Goal: Navigation & Orientation: Find specific page/section

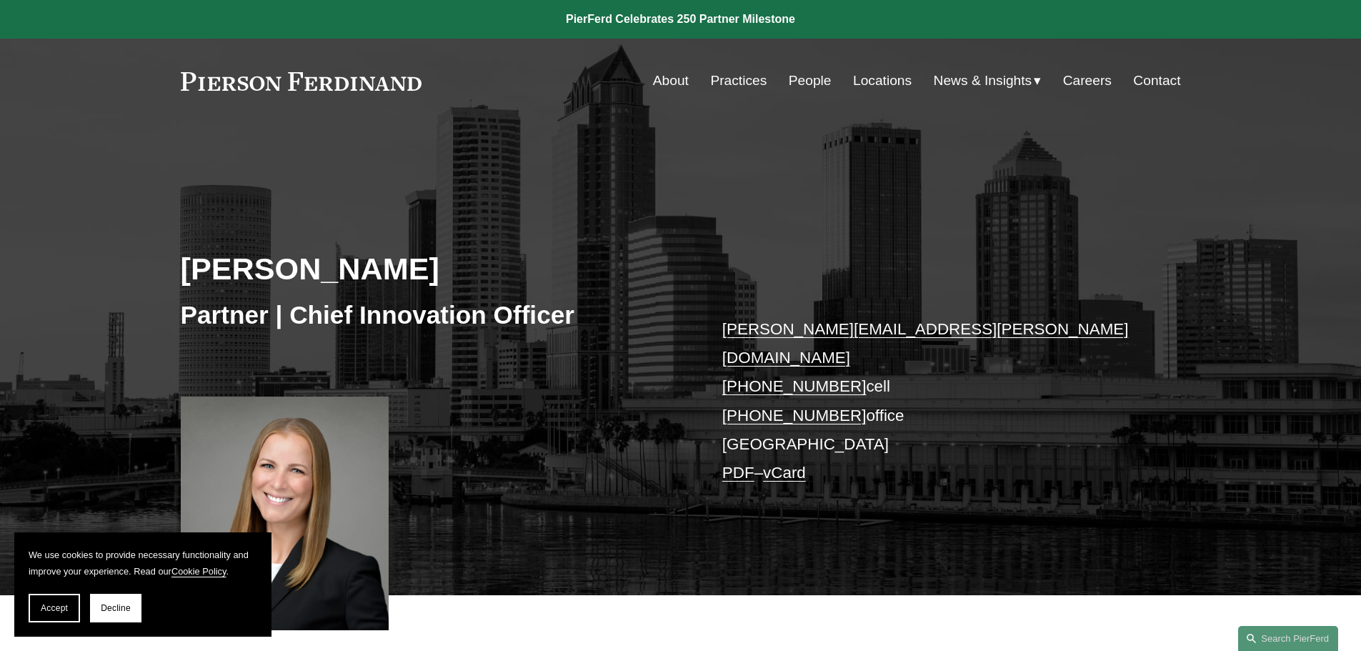
drag, startPoint x: 51, startPoint y: 611, endPoint x: 145, endPoint y: 611, distance: 93.6
click at [52, 611] on span "Accept" at bounding box center [54, 608] width 27 height 10
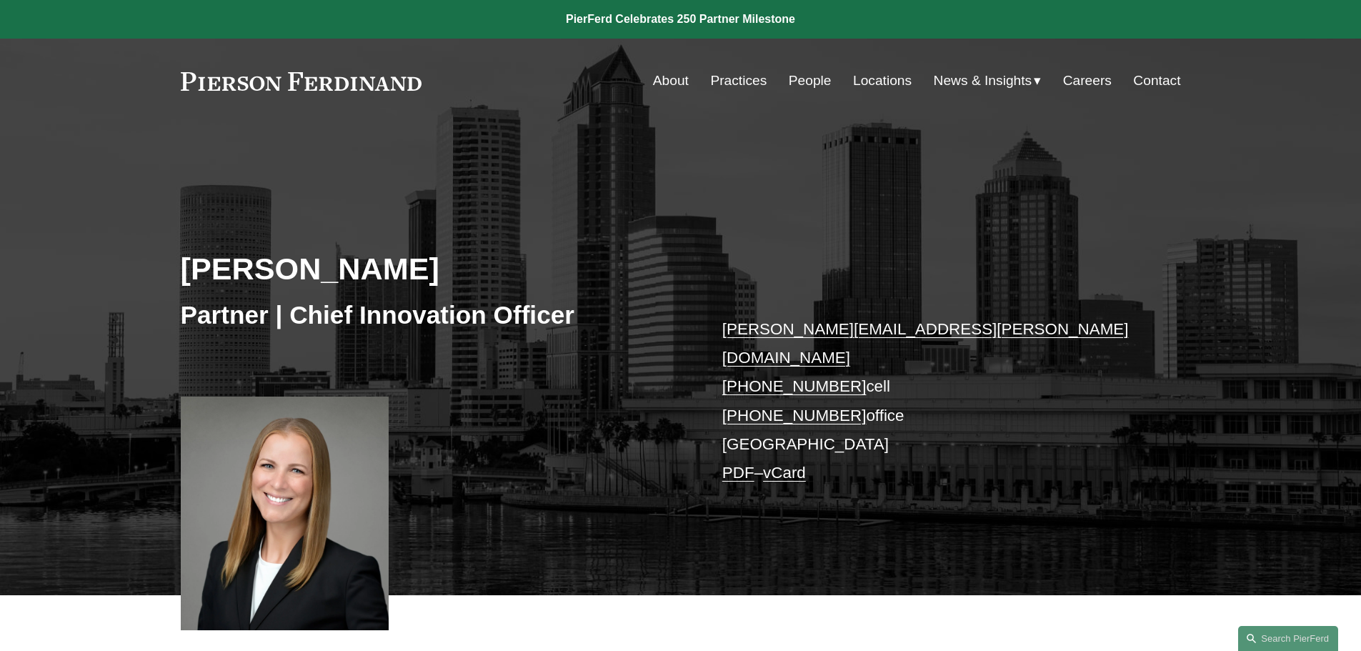
click at [895, 80] on link "Locations" at bounding box center [882, 80] width 59 height 27
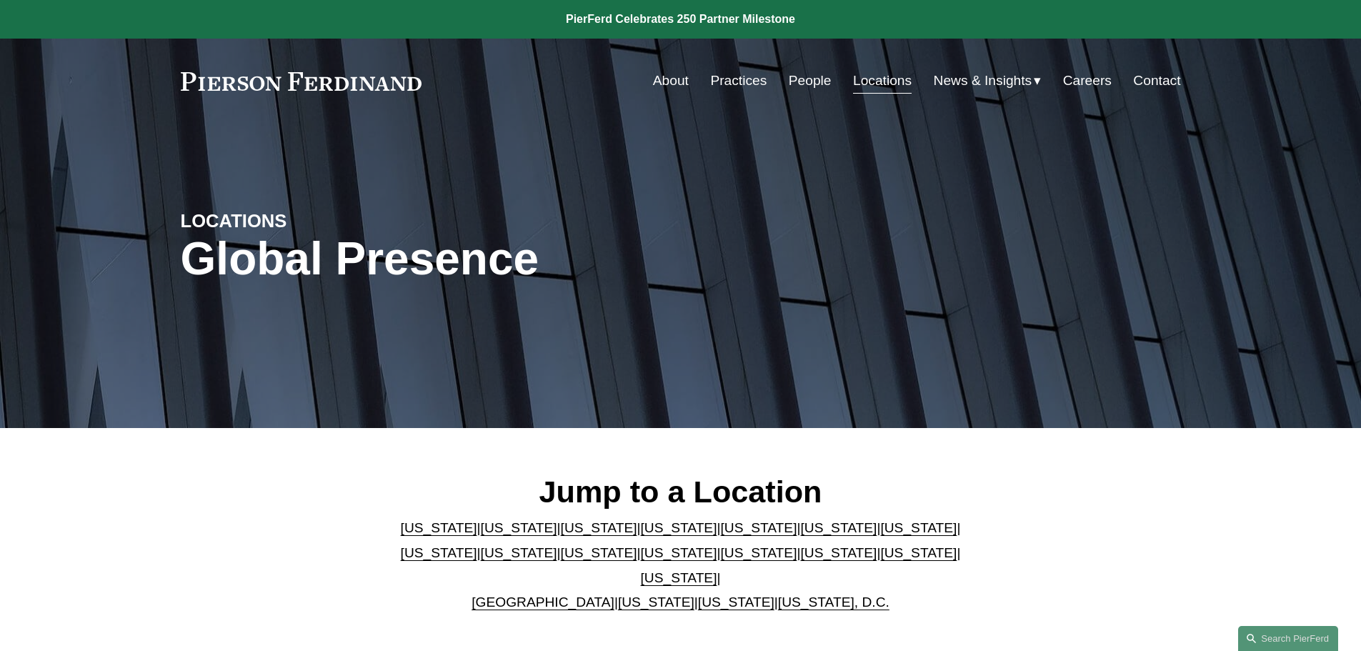
click at [660, 81] on link "About" at bounding box center [671, 80] width 36 height 27
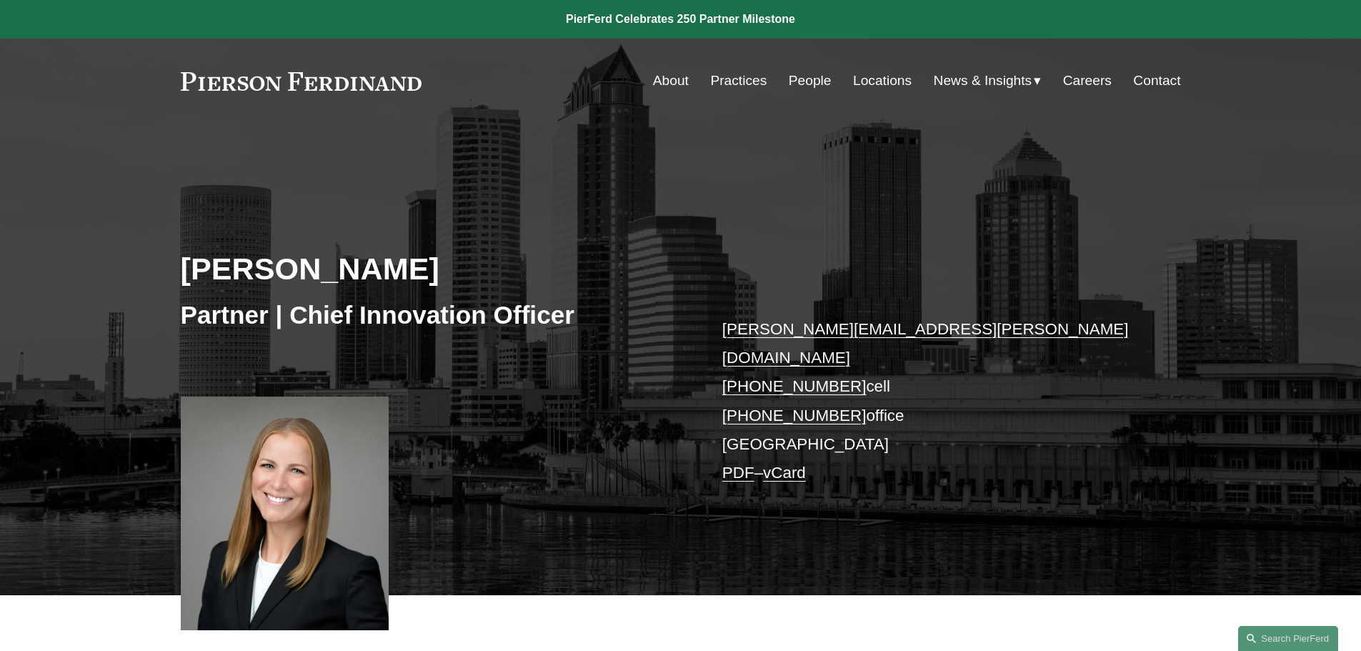
click at [887, 76] on link "Locations" at bounding box center [882, 80] width 59 height 27
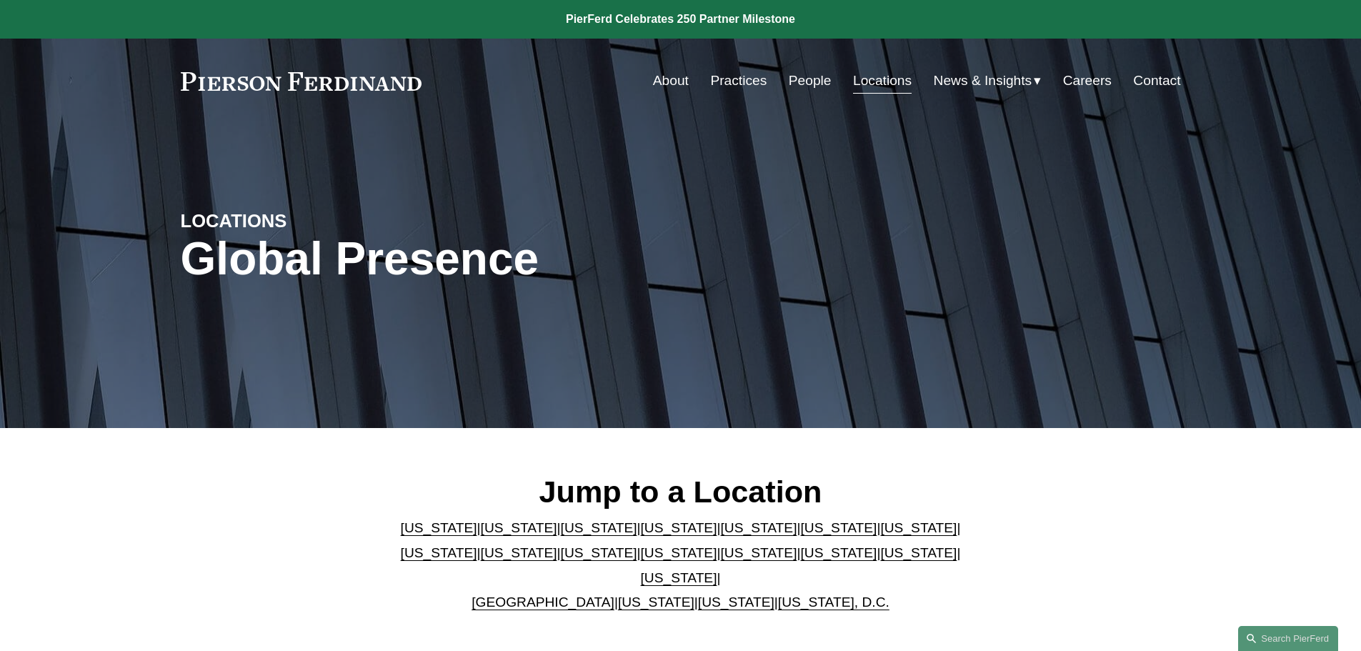
click at [417, 531] on link "[US_STATE]" at bounding box center [439, 527] width 76 height 15
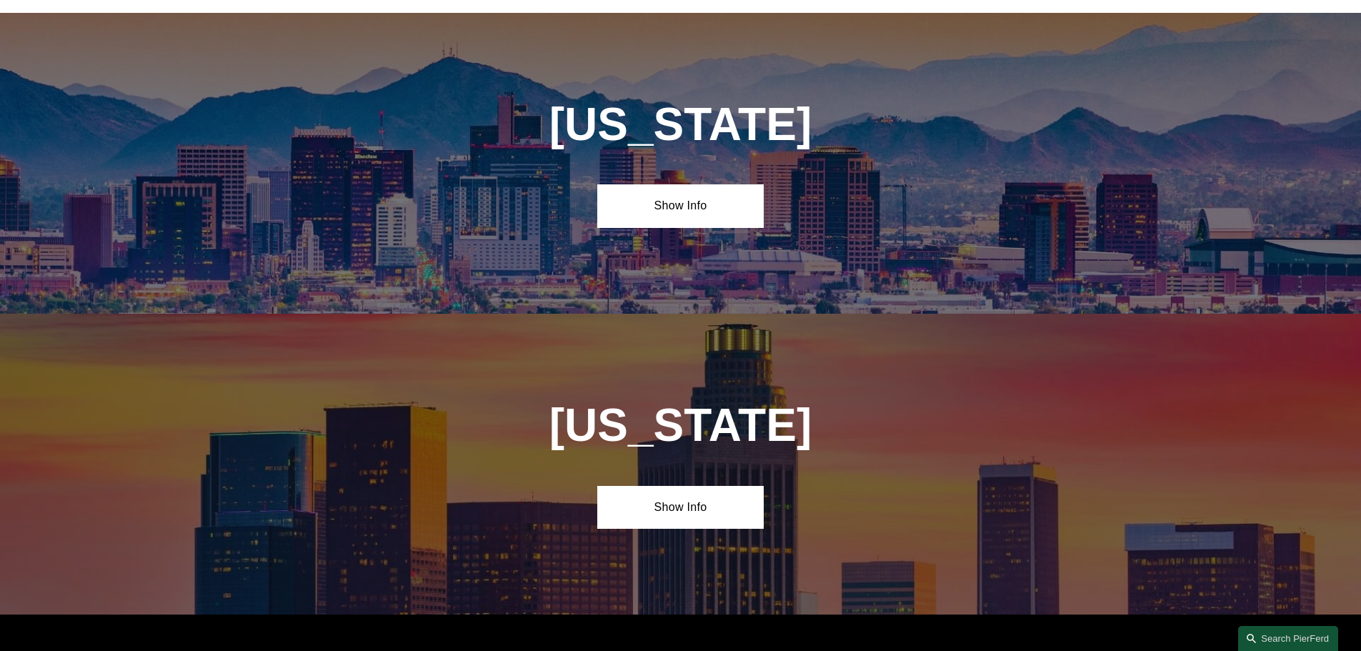
scroll to position [649, 0]
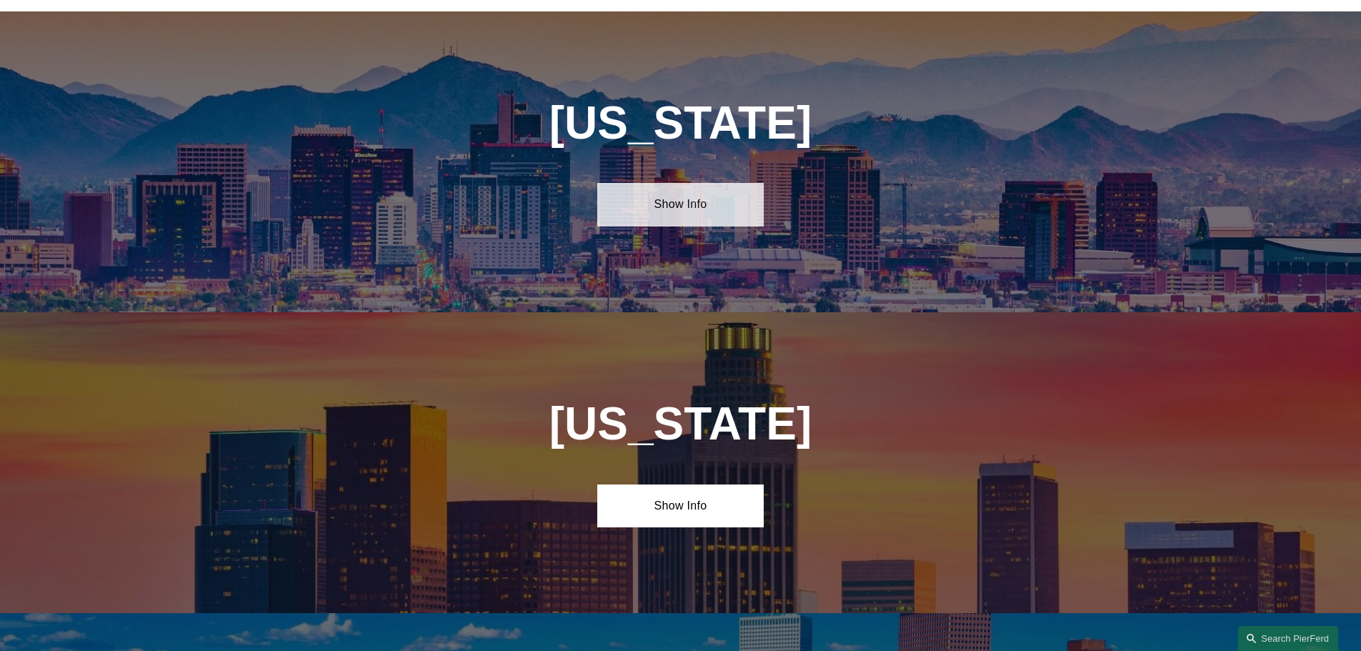
click at [691, 198] on link "Show Info" at bounding box center [680, 204] width 166 height 43
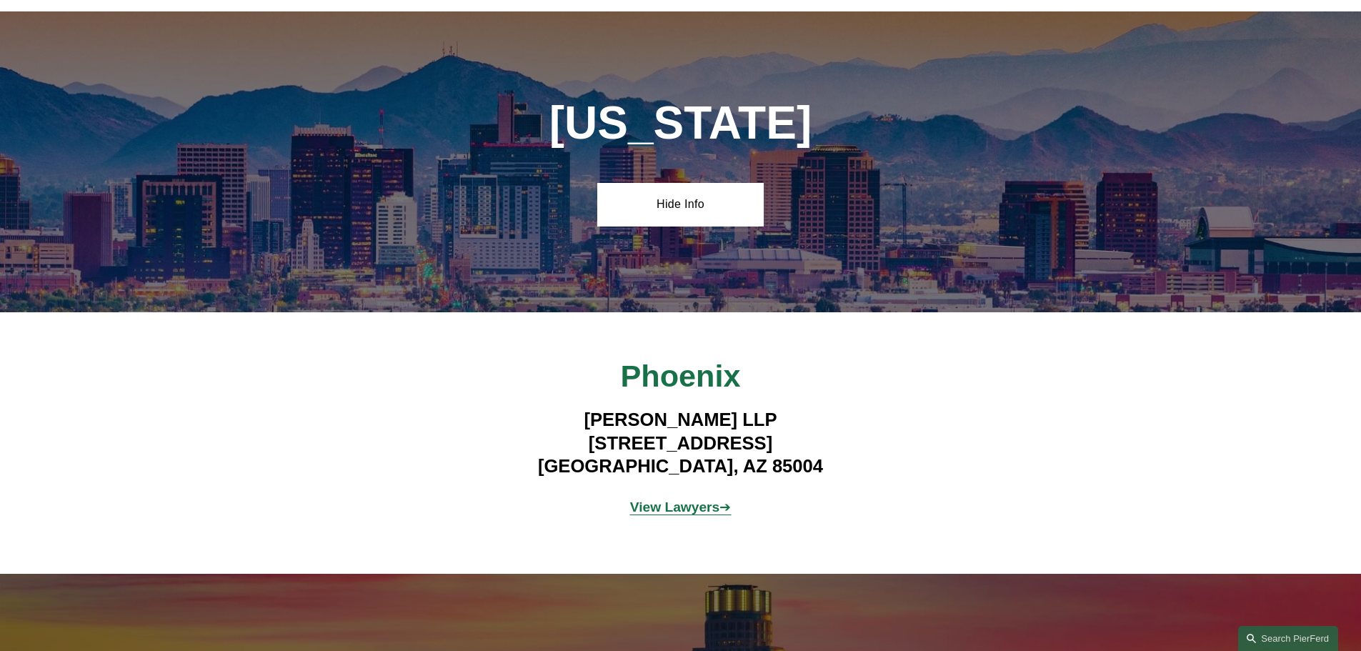
click at [658, 499] on strong "View Lawyers" at bounding box center [675, 506] width 90 height 15
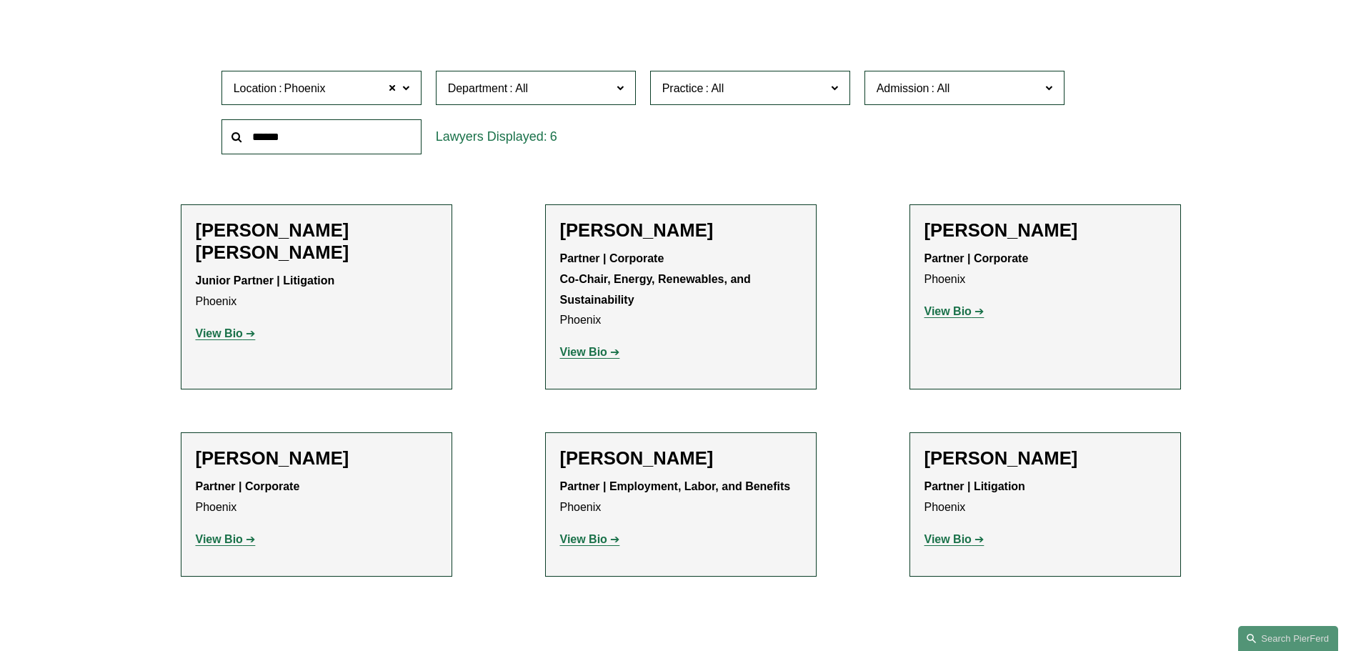
scroll to position [469, 0]
